Goal: Task Accomplishment & Management: Manage account settings

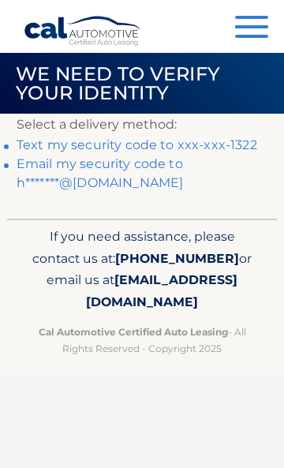
click at [242, 144] on link "Text my security code to xxx-xxx-1322" at bounding box center [137, 144] width 241 height 15
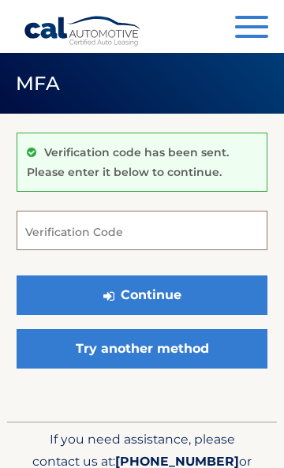
click at [144, 230] on input "Verification Code" at bounding box center [142, 230] width 251 height 39
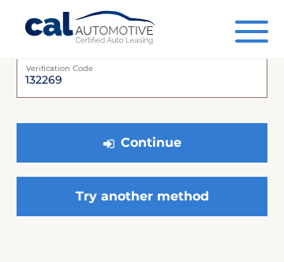
scroll to position [154, 0]
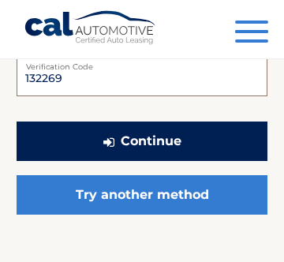
type input "132269"
click at [200, 141] on button "Continue" at bounding box center [142, 141] width 251 height 39
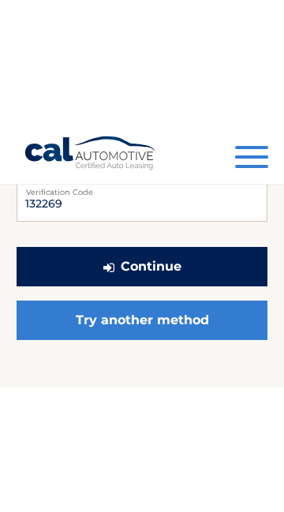
scroll to position [62, 0]
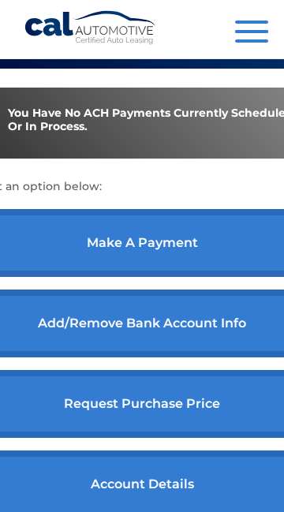
scroll to position [529, 0]
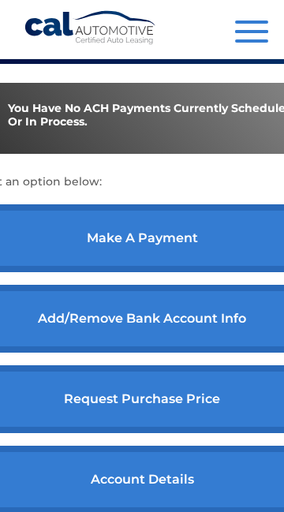
click at [164, 262] on link "make a payment" at bounding box center [142, 238] width 351 height 68
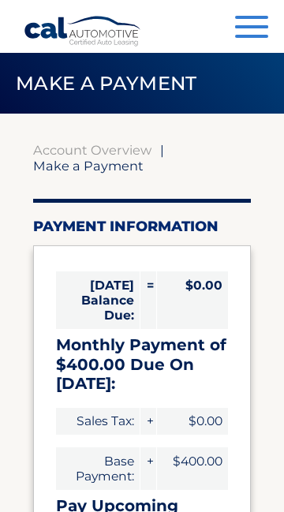
select select "ODExNmZhOTctNzFjNS00ODAzLThkNzYtYWE4MjczYzBkZDg3"
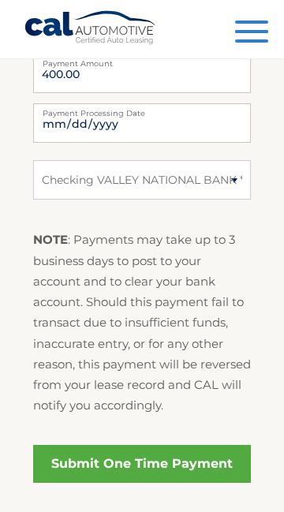
scroll to position [741, 0]
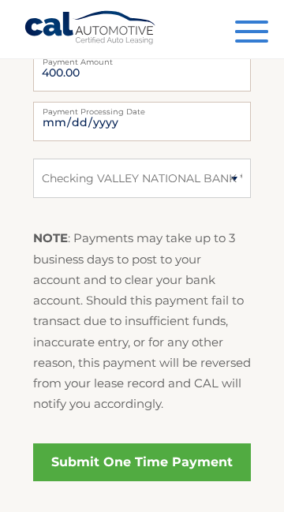
click at [178, 462] on link "Submit One Time Payment" at bounding box center [142, 463] width 219 height 38
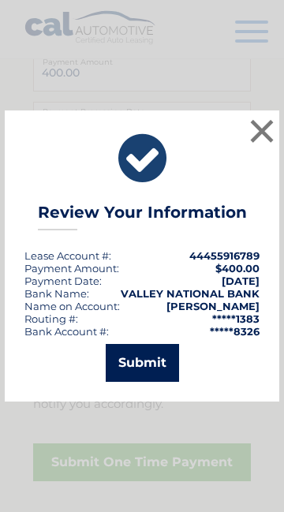
click at [154, 363] on button "Submit" at bounding box center [142, 363] width 73 height 38
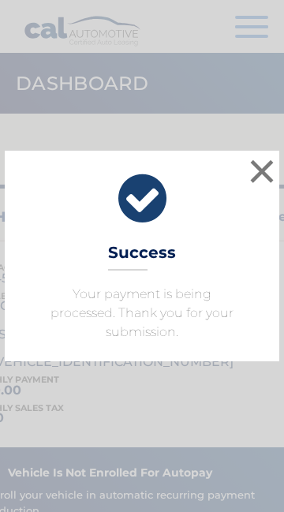
click at [142, 197] on icon at bounding box center [141, 199] width 235 height 57
click at [266, 174] on button "×" at bounding box center [262, 172] width 32 height 32
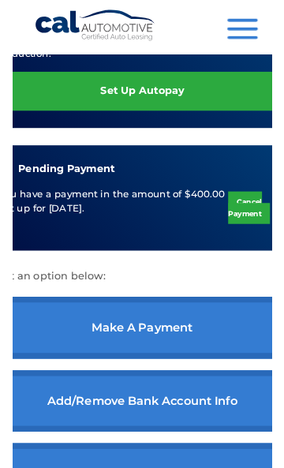
scroll to position [459, 0]
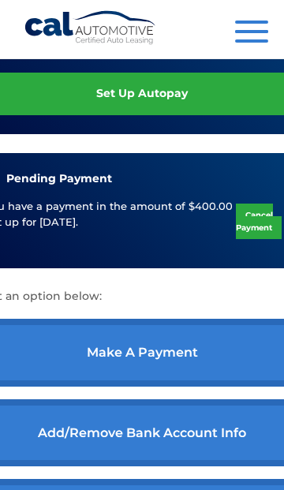
click at [182, 307] on div "Monthly Payment $400.00 Monthly sales Tax $0.00 Total Monthly Payment $400.00 v…" at bounding box center [142, 351] width 351 height 875
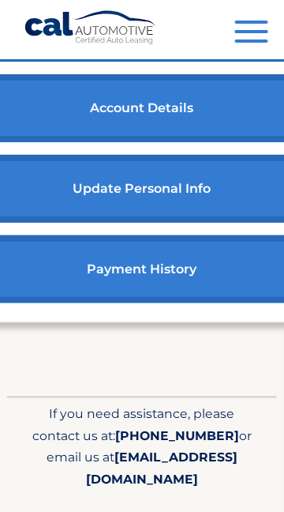
scroll to position [950, 0]
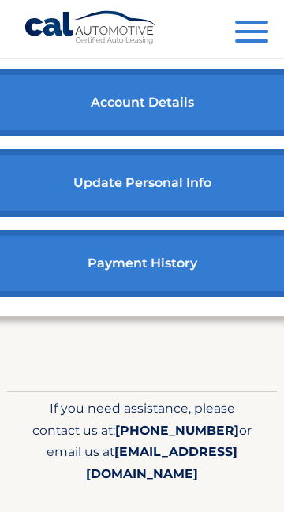
click at [160, 289] on link "payment history" at bounding box center [142, 264] width 351 height 68
click at [142, 282] on link "payment history" at bounding box center [142, 264] width 351 height 68
click at [167, 292] on link "payment history" at bounding box center [142, 264] width 351 height 68
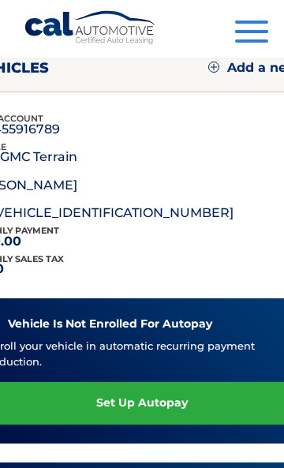
scroll to position [151, 0]
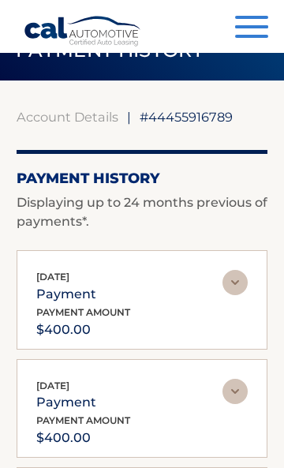
scroll to position [32, 0]
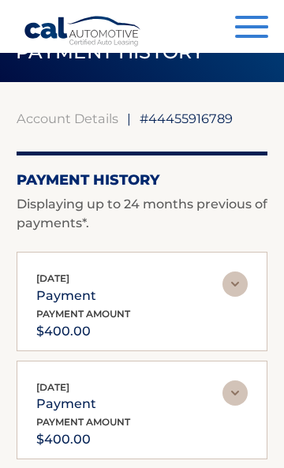
click at [255, 30] on button "Menu" at bounding box center [251, 29] width 33 height 26
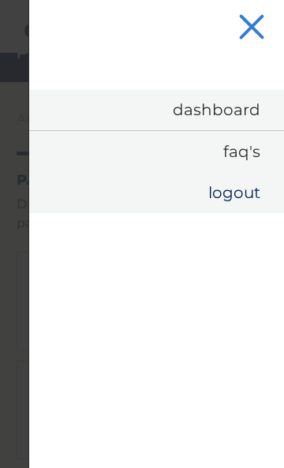
click at [242, 194] on link "Logout" at bounding box center [156, 192] width 255 height 41
